Goal: Entertainment & Leisure: Consume media (video, audio)

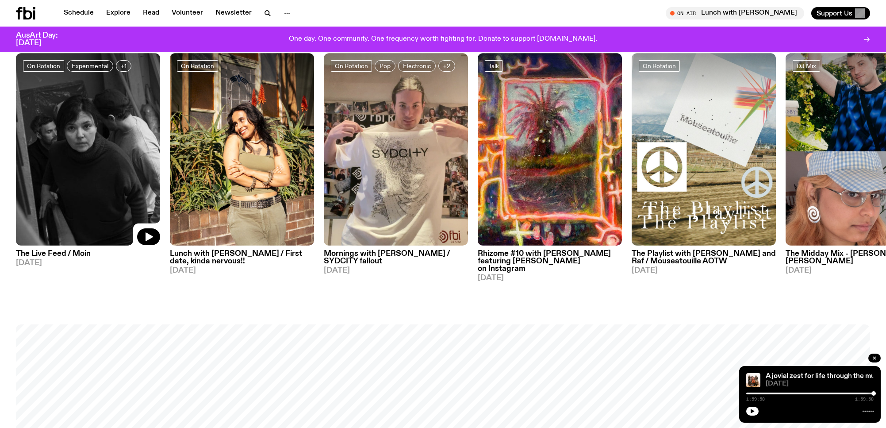
scroll to position [571, 0]
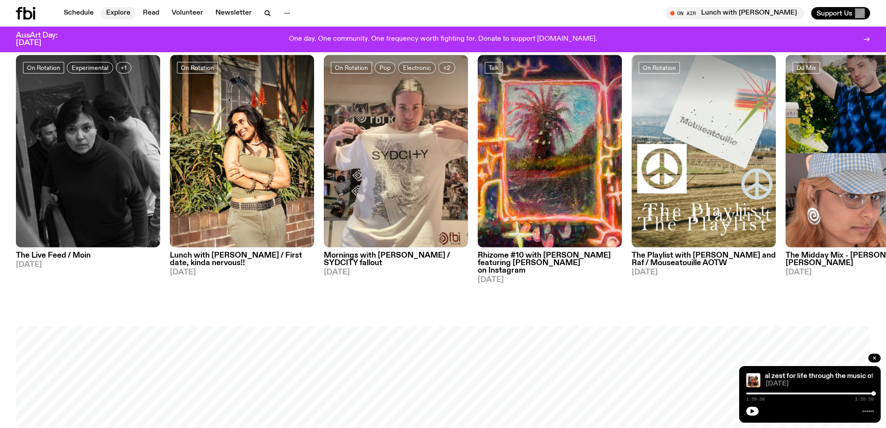
click at [124, 11] on link "Explore" at bounding box center [118, 13] width 35 height 12
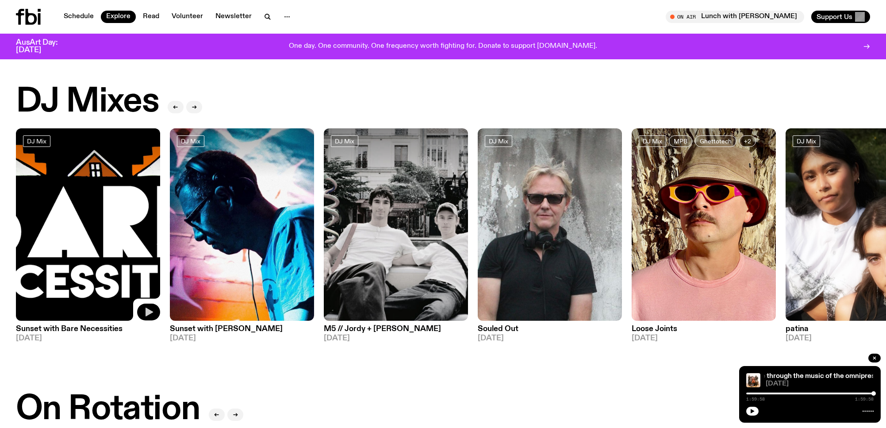
click at [142, 309] on button "button" at bounding box center [148, 311] width 23 height 17
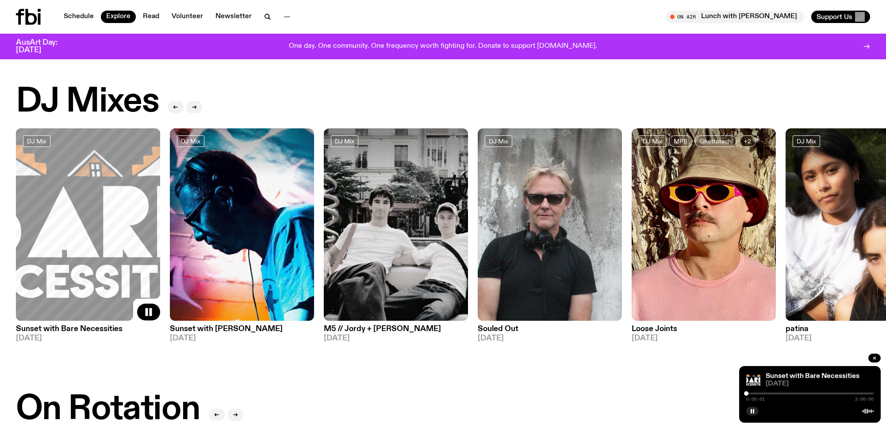
click at [760, 397] on span "0:00:01" at bounding box center [755, 399] width 19 height 4
click at [757, 394] on div "0:00:02 2:00:00" at bounding box center [809, 395] width 127 height 11
drag, startPoint x: 741, startPoint y: 394, endPoint x: 749, endPoint y: 393, distance: 8.0
click at [749, 393] on div "Sunset with Bare Necessities [DATE] 0:00:02 2:00:00" at bounding box center [809, 394] width 141 height 57
drag, startPoint x: 749, startPoint y: 393, endPoint x: 759, endPoint y: 393, distance: 10.6
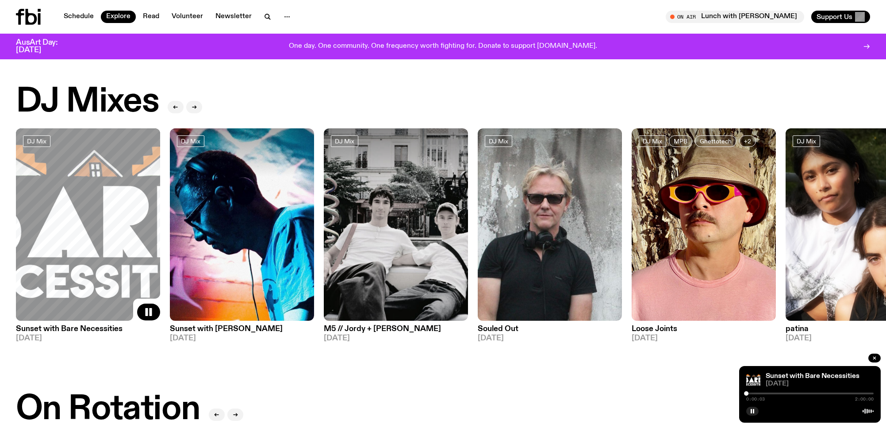
click at [759, 393] on div at bounding box center [809, 393] width 127 height 2
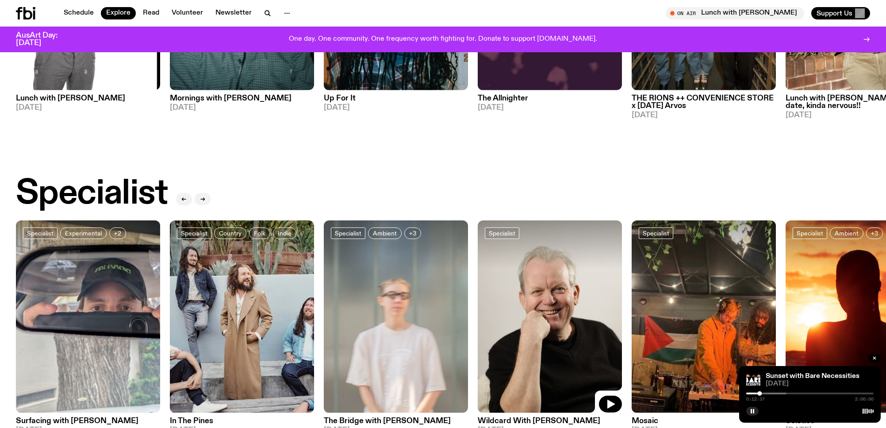
scroll to position [611, 0]
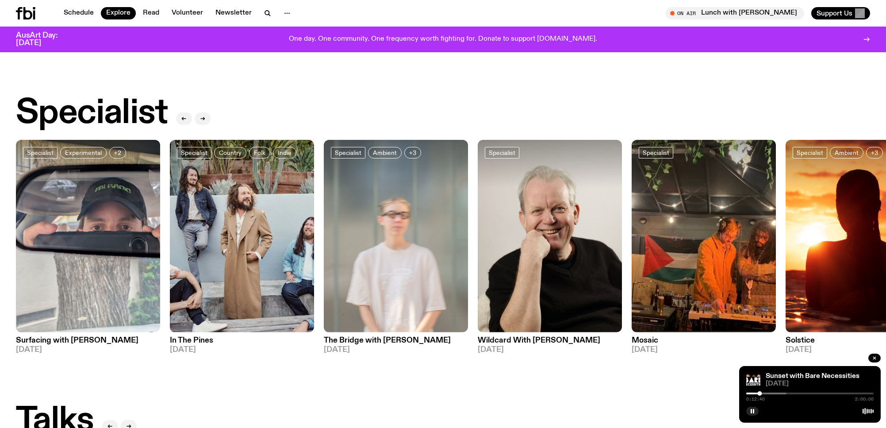
click at [836, 246] on img at bounding box center [857, 236] width 144 height 192
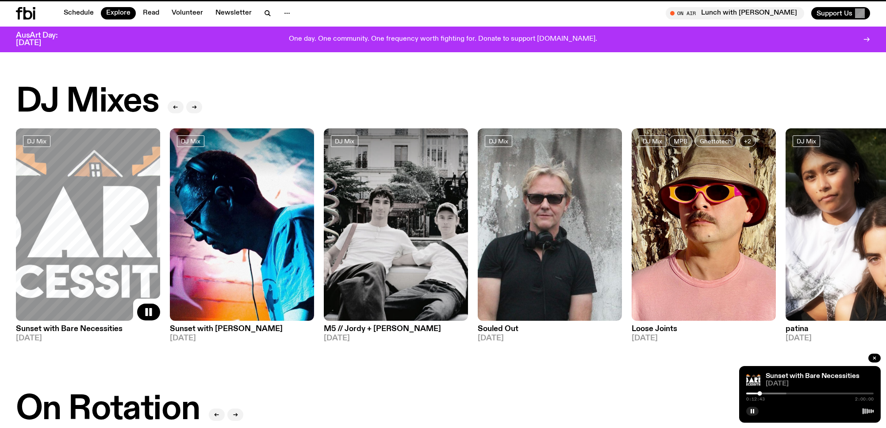
scroll to position [611, 0]
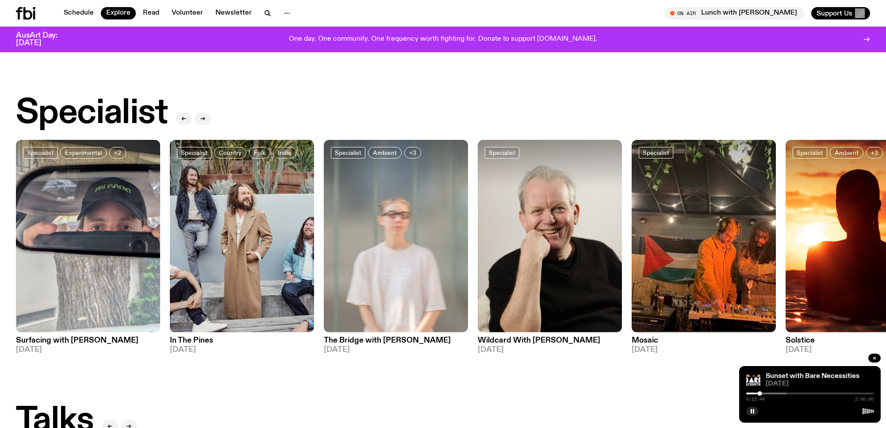
click at [818, 239] on img at bounding box center [857, 236] width 144 height 192
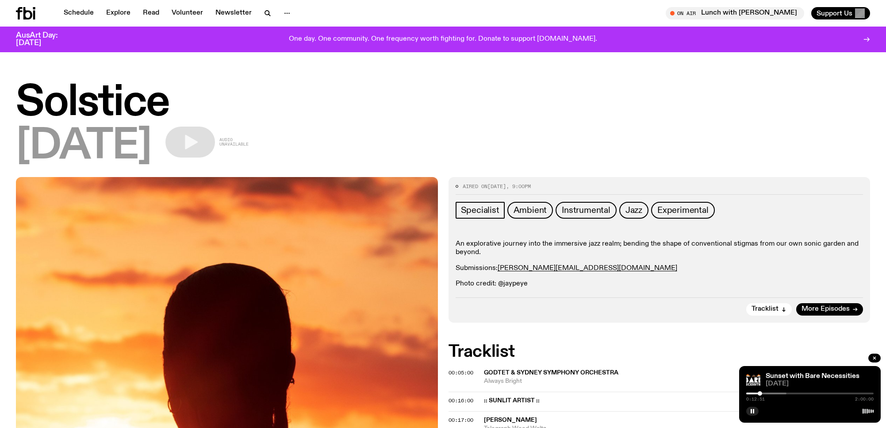
scroll to position [55, 0]
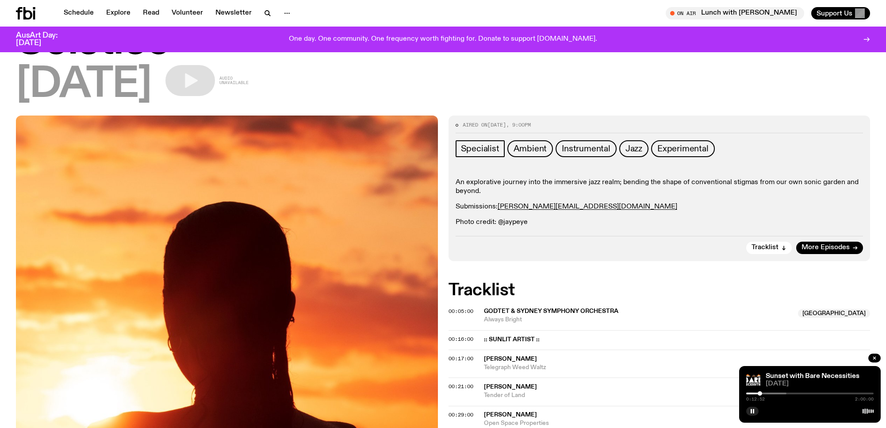
click at [528, 308] on span "GODTET & Sydney Symphony Orchestra" at bounding box center [551, 311] width 134 height 6
click at [558, 321] on span "Always Bright" at bounding box center [638, 319] width 309 height 8
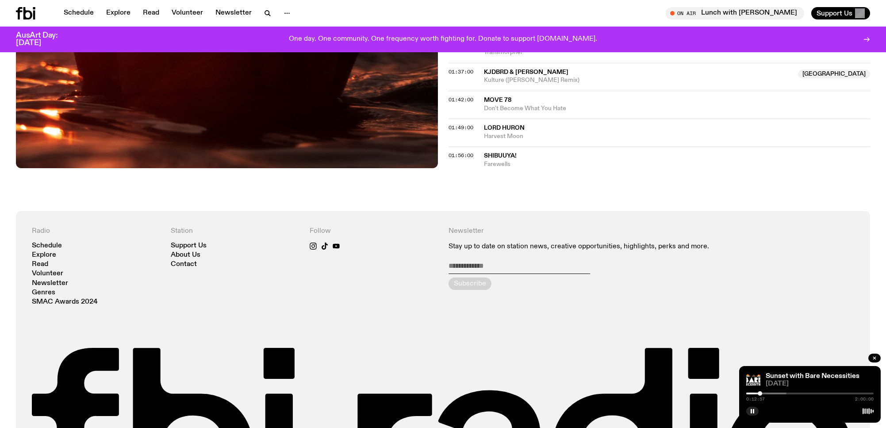
scroll to position [0, 0]
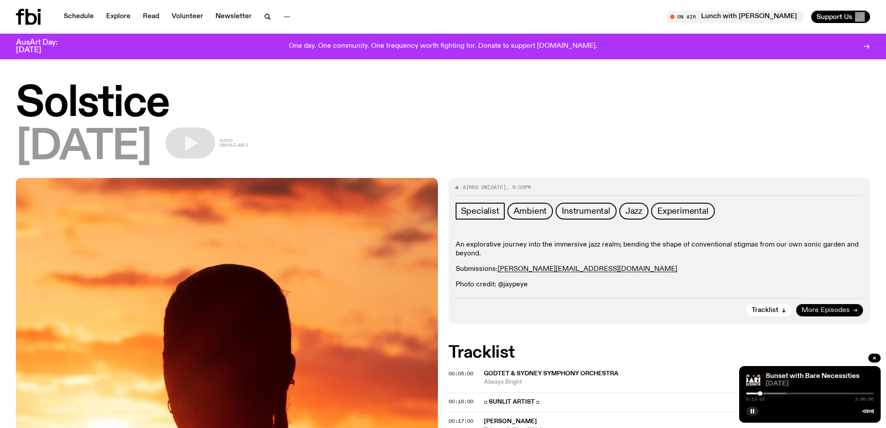
click at [812, 307] on span "More Episodes" at bounding box center [825, 310] width 48 height 7
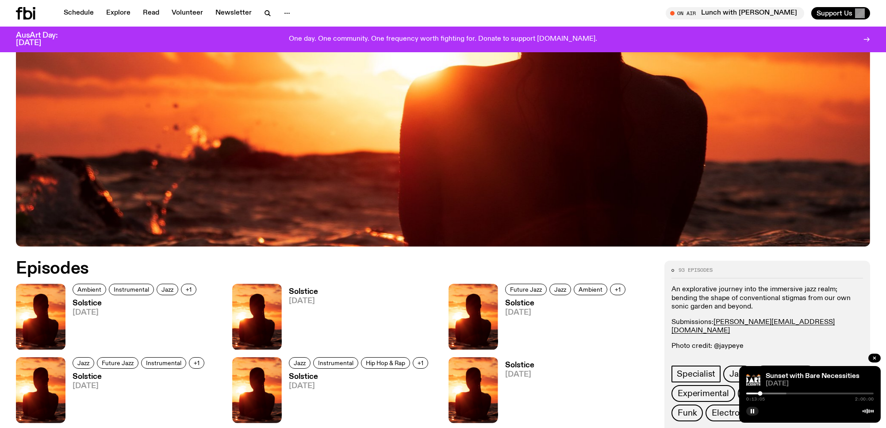
scroll to position [433, 0]
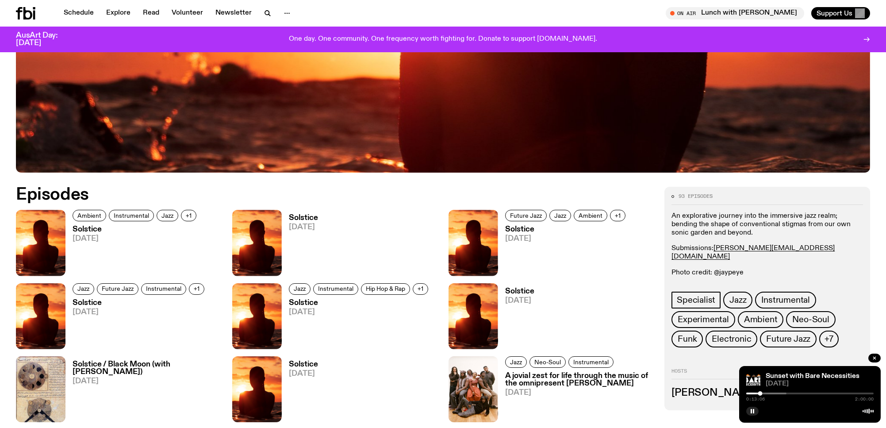
click at [50, 230] on img at bounding box center [41, 243] width 50 height 66
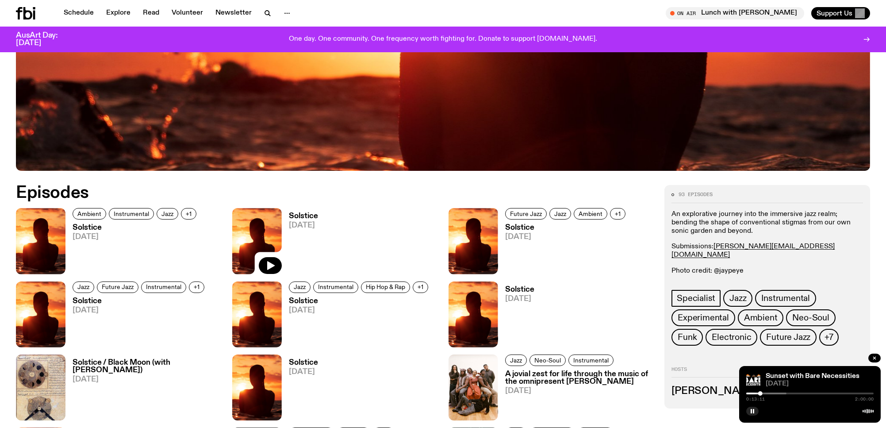
click at [268, 223] on img at bounding box center [257, 241] width 50 height 66
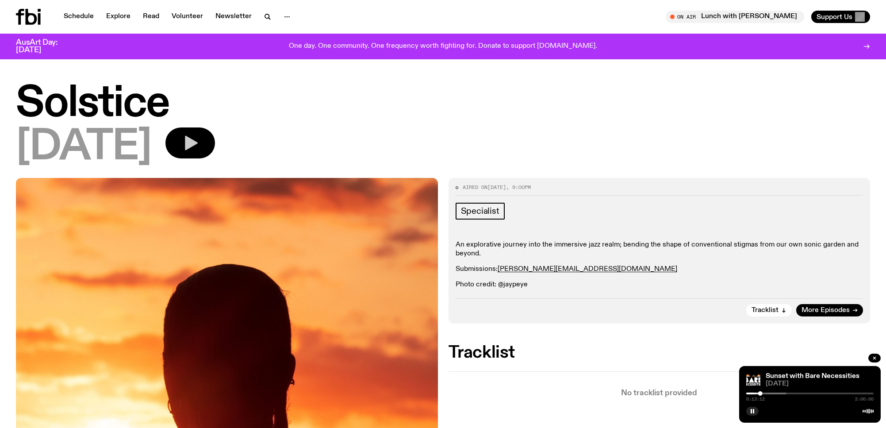
click at [199, 137] on icon "button" at bounding box center [190, 143] width 18 height 18
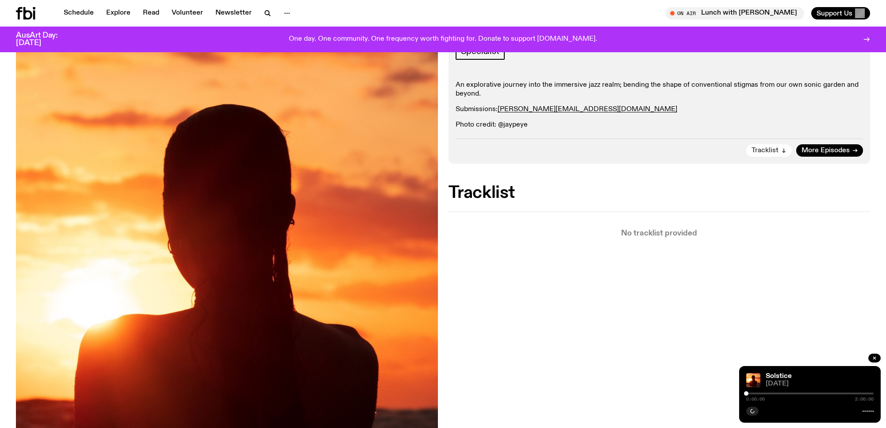
click at [768, 153] on span "Tracklist" at bounding box center [764, 150] width 27 height 7
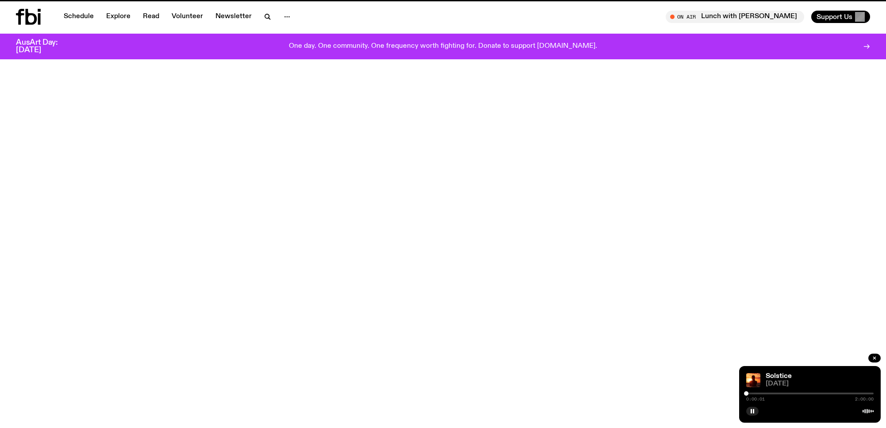
scroll to position [435, 0]
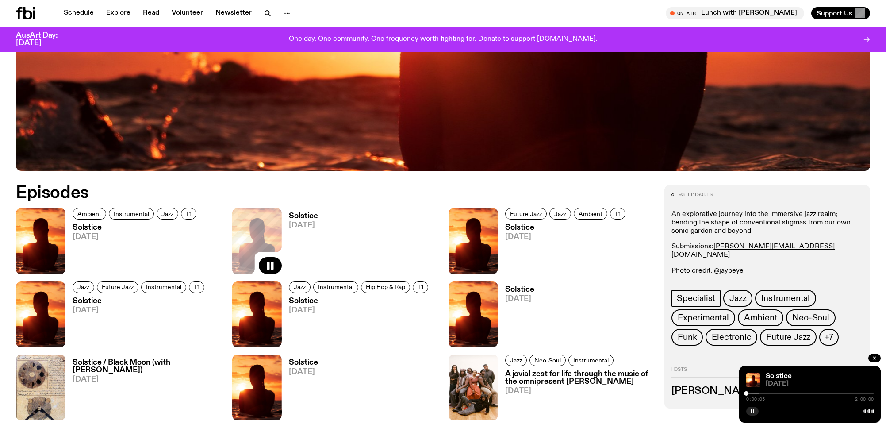
click at [753, 393] on div at bounding box center [694, 393] width 127 height 2
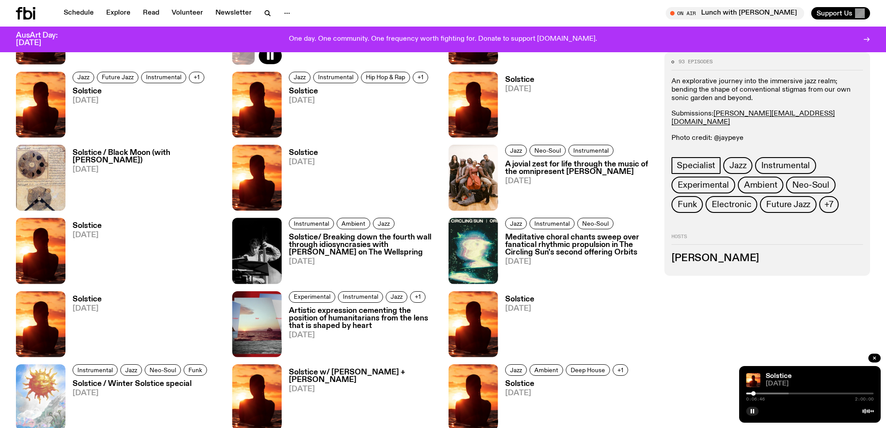
scroll to position [659, 0]
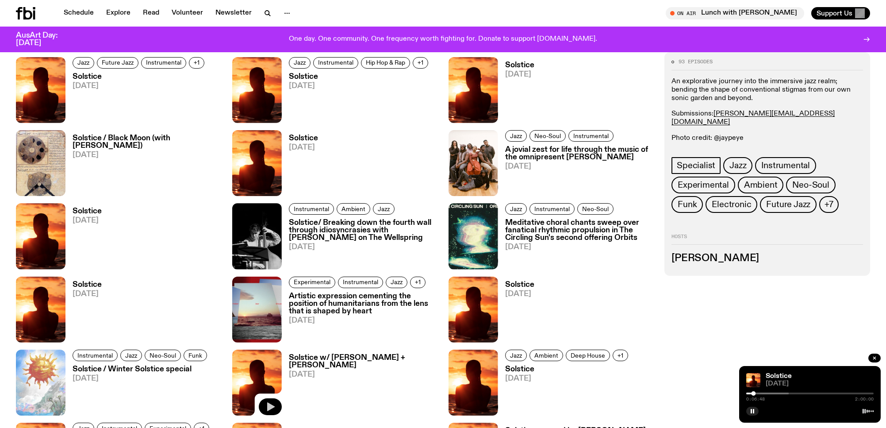
click at [274, 407] on icon "button" at bounding box center [270, 406] width 11 height 11
click at [754, 393] on div at bounding box center [724, 393] width 127 height 2
click at [767, 393] on div at bounding box center [730, 393] width 127 height 2
